Goal: Information Seeking & Learning: Learn about a topic

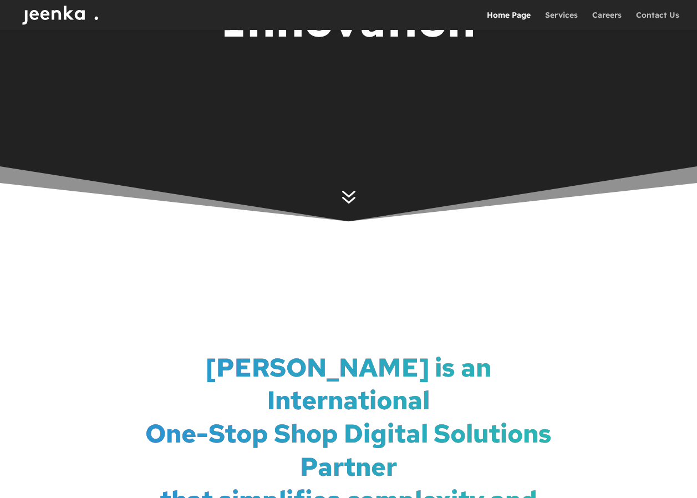
scroll to position [266, 0]
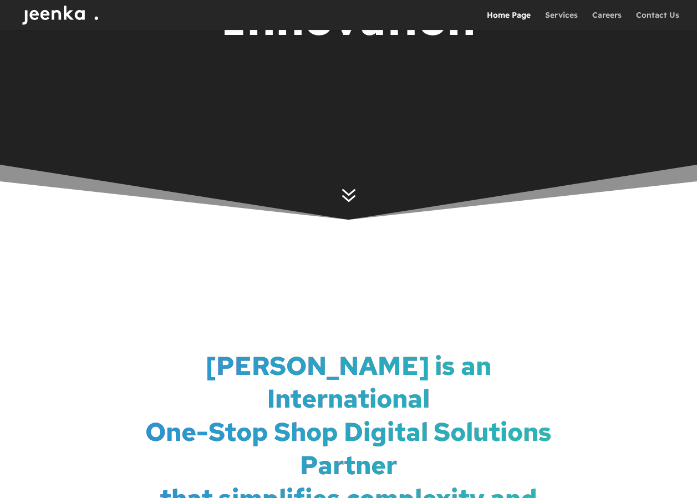
click at [350, 192] on span "7" at bounding box center [348, 194] width 27 height 27
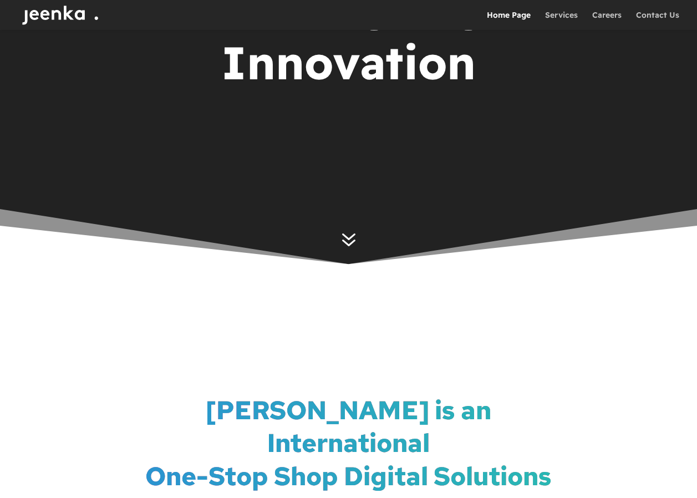
scroll to position [0, 0]
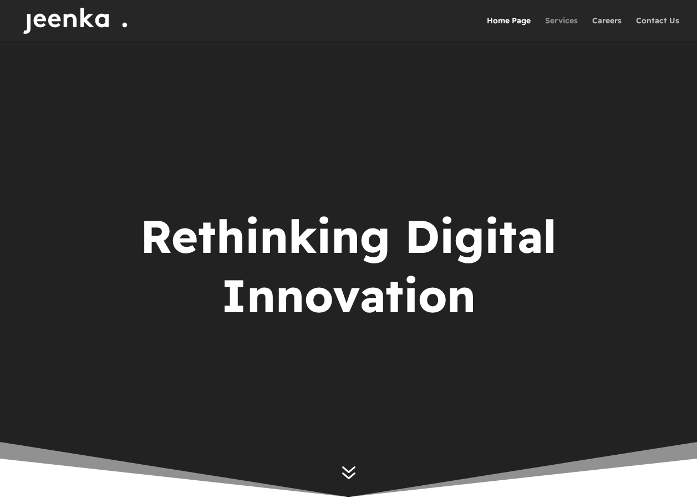
click at [562, 19] on link "Services" at bounding box center [561, 29] width 33 height 24
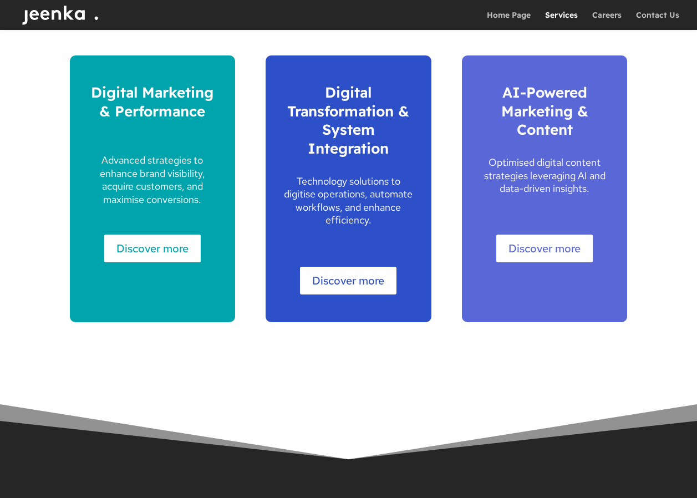
scroll to position [754, 0]
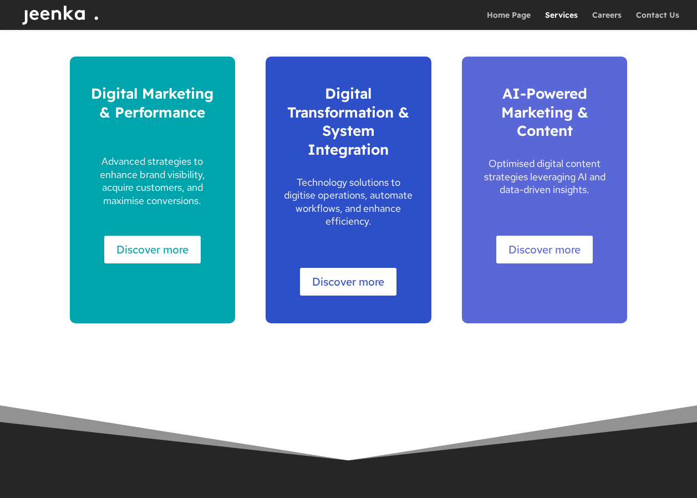
click at [535, 251] on link "Discover more" at bounding box center [545, 250] width 97 height 28
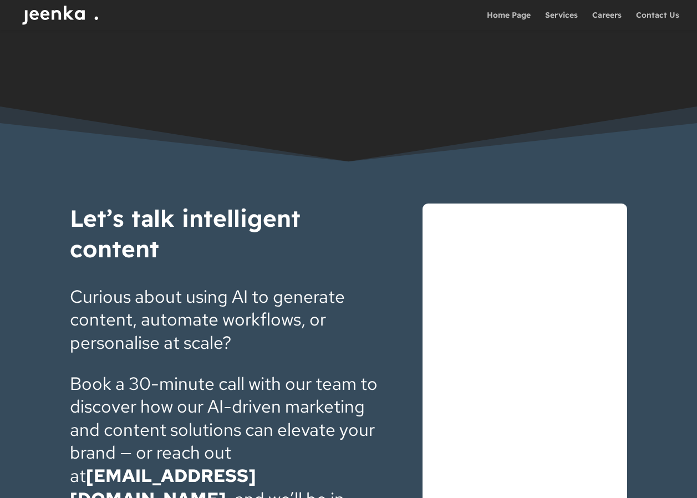
scroll to position [1642, 0]
